Goal: Task Accomplishment & Management: Complete application form

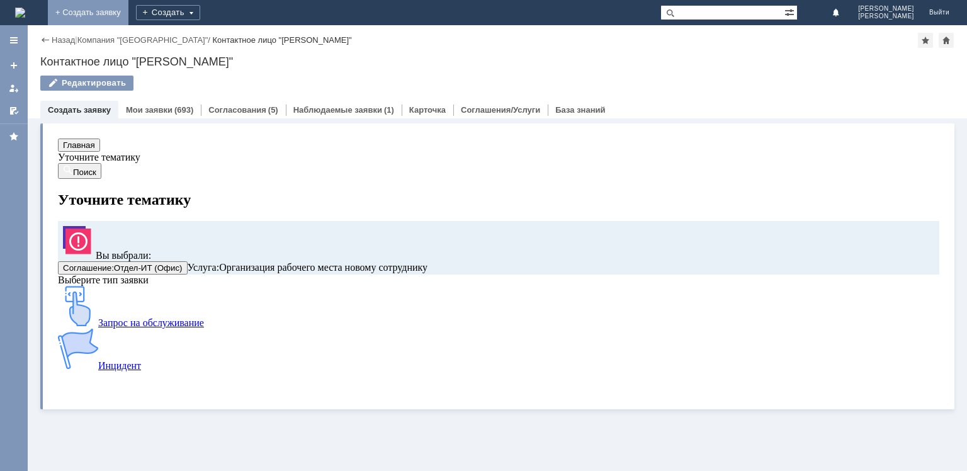
click at [128, 10] on link "+ Создать заявку" at bounding box center [88, 12] width 81 height 25
click at [156, 107] on link "Мои заявки" at bounding box center [149, 109] width 47 height 9
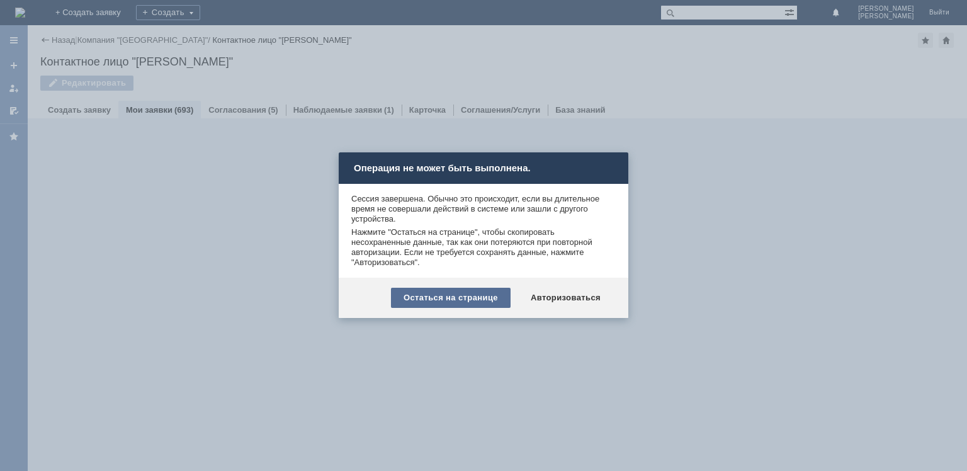
click at [475, 295] on div "Остаться на странице" at bounding box center [451, 298] width 120 height 20
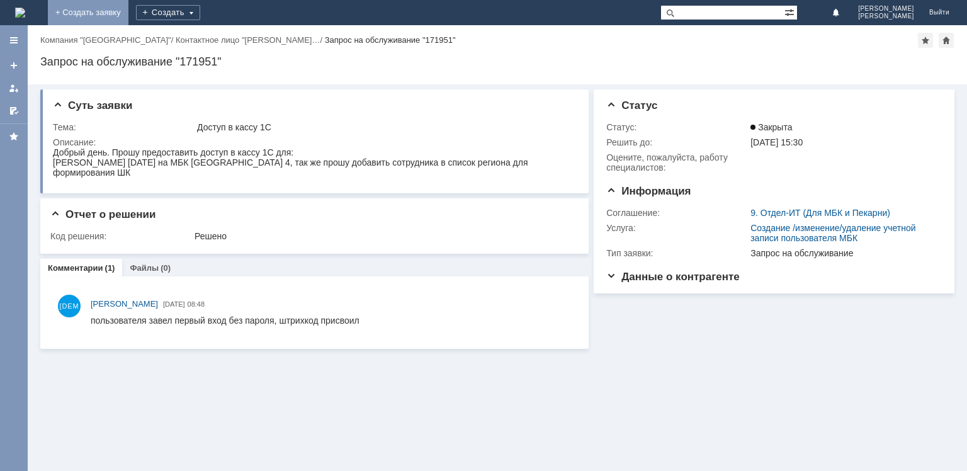
click at [128, 14] on link "+ Создать заявку" at bounding box center [88, 12] width 81 height 25
